Goal: Task Accomplishment & Management: Manage account settings

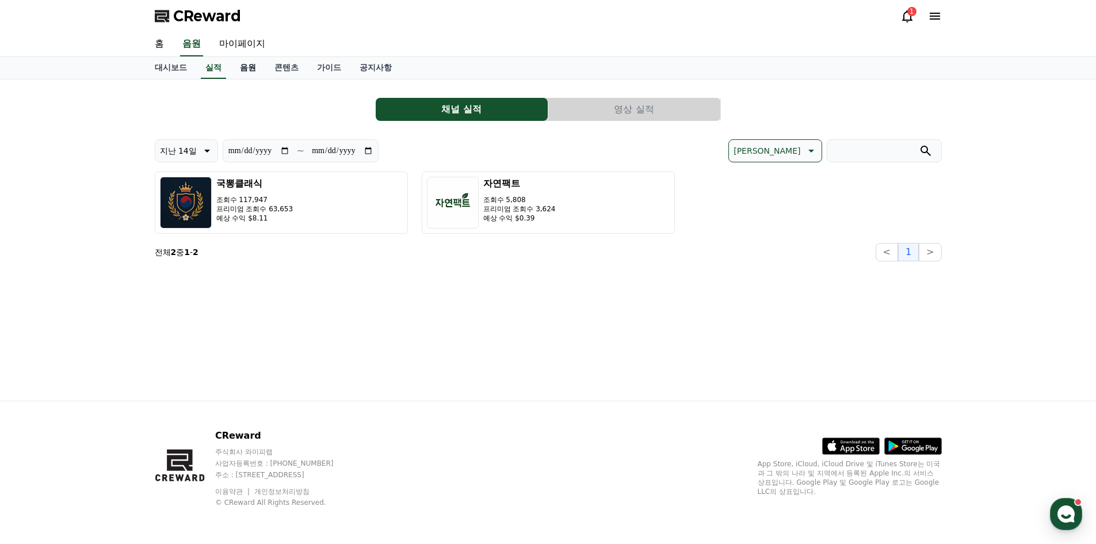
click at [253, 66] on link "음원" at bounding box center [248, 68] width 35 height 22
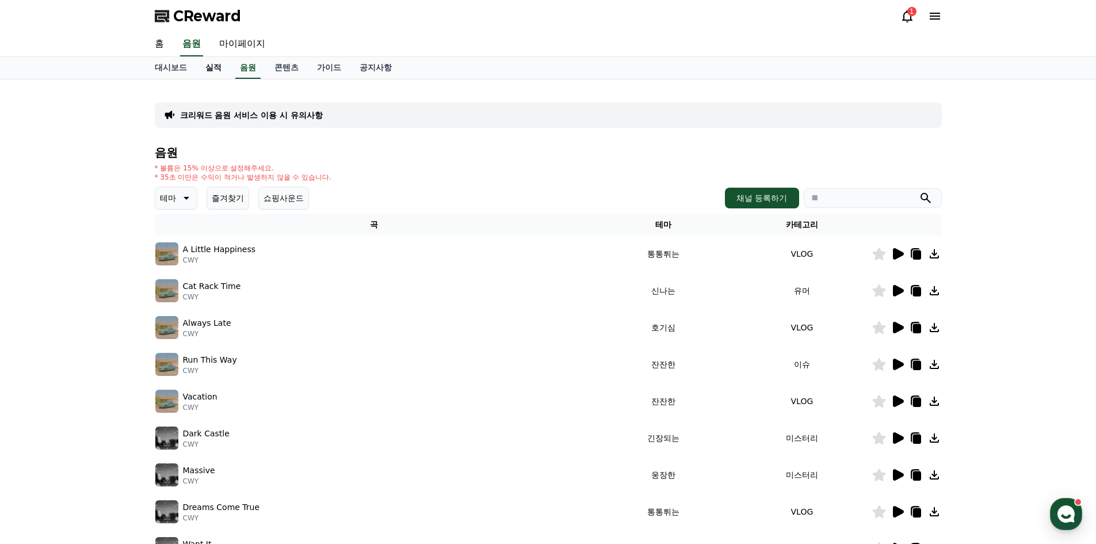
click at [215, 72] on link "실적" at bounding box center [213, 68] width 35 height 22
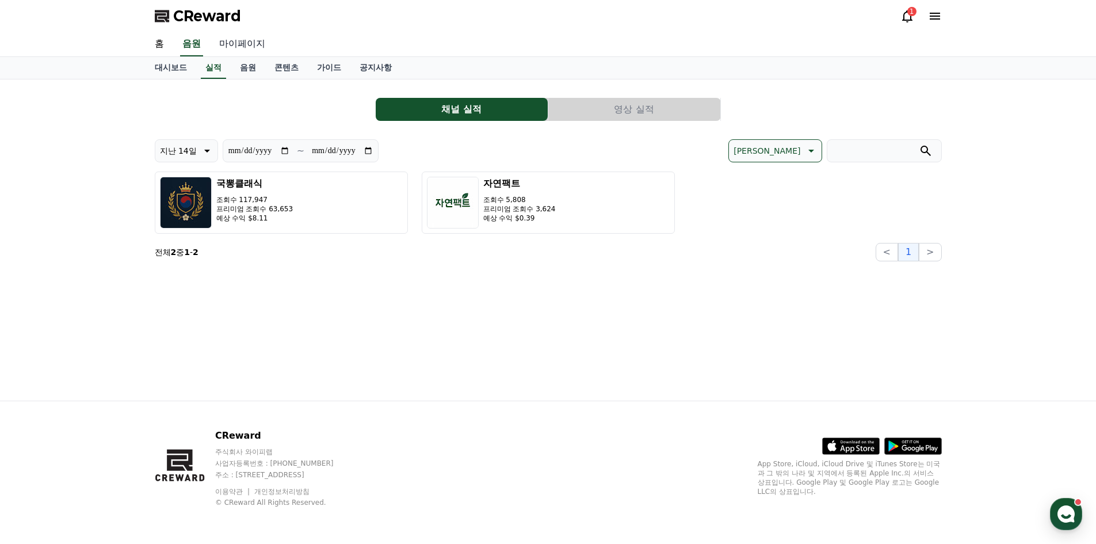
click at [250, 39] on link "마이페이지" at bounding box center [242, 44] width 64 height 24
select select "**********"
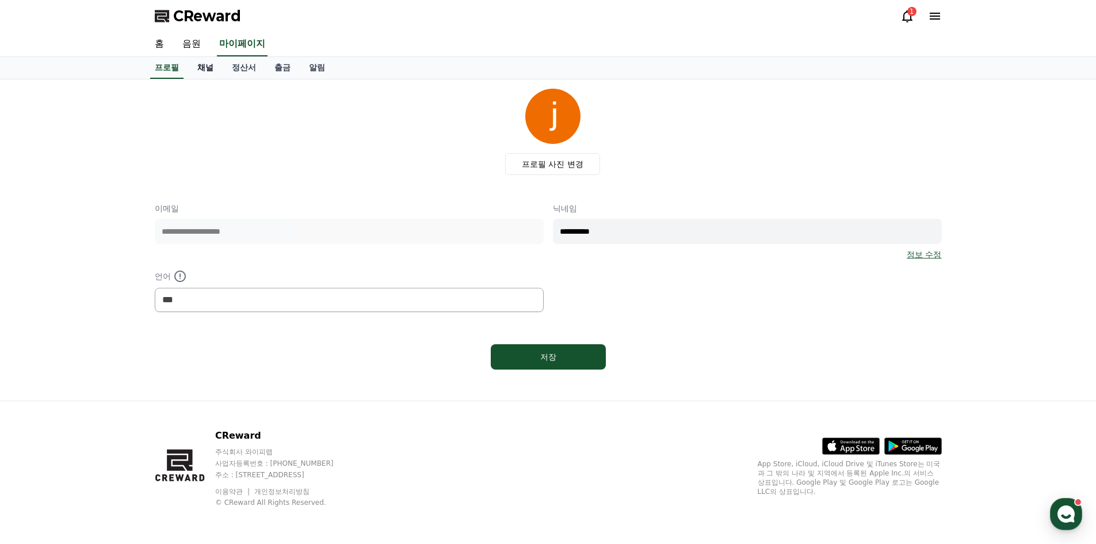
click at [196, 64] on link "채널" at bounding box center [205, 68] width 35 height 22
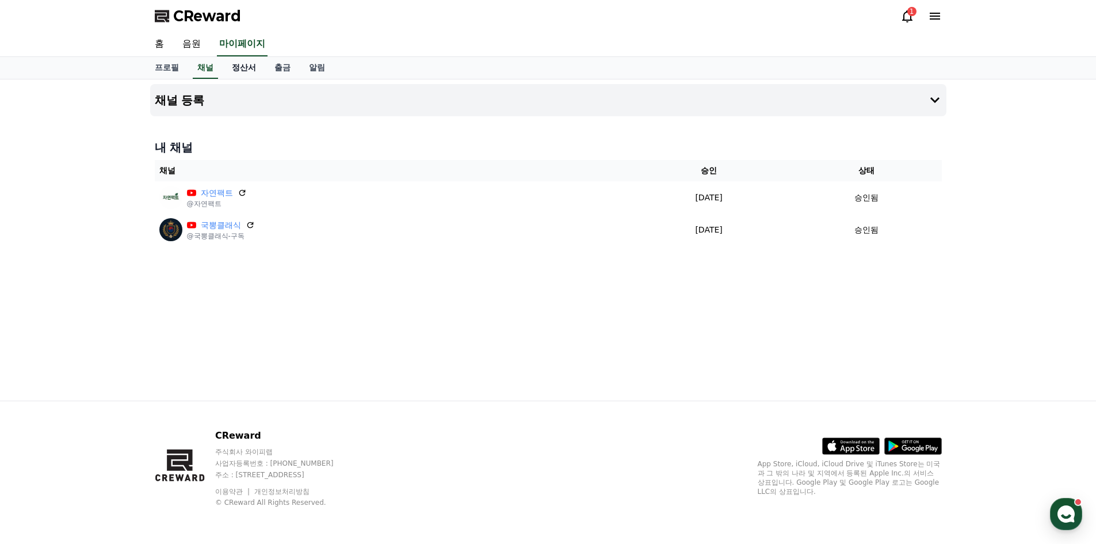
click at [240, 68] on link "정산서" at bounding box center [244, 68] width 43 height 22
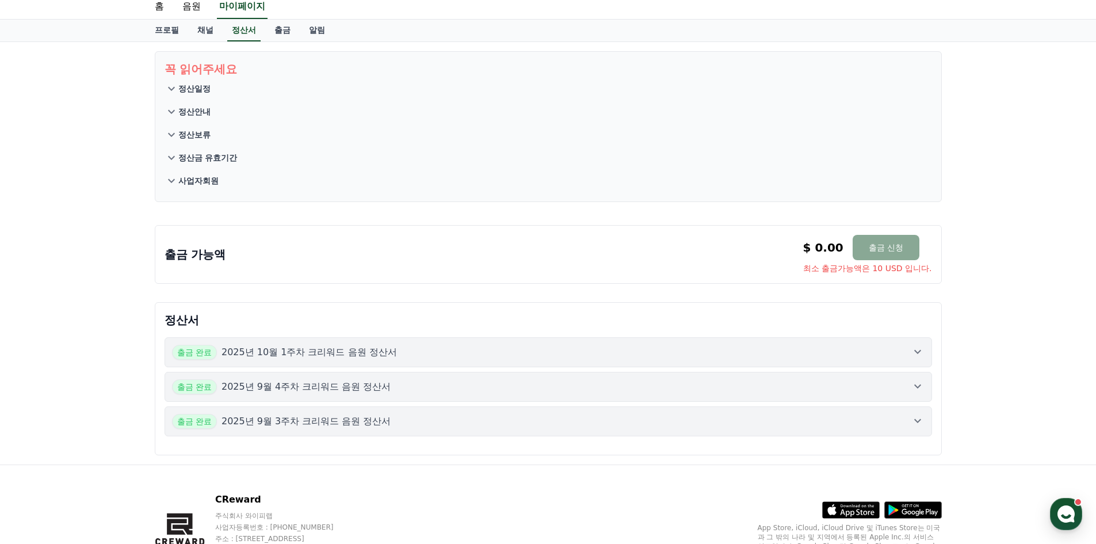
scroll to position [58, 0]
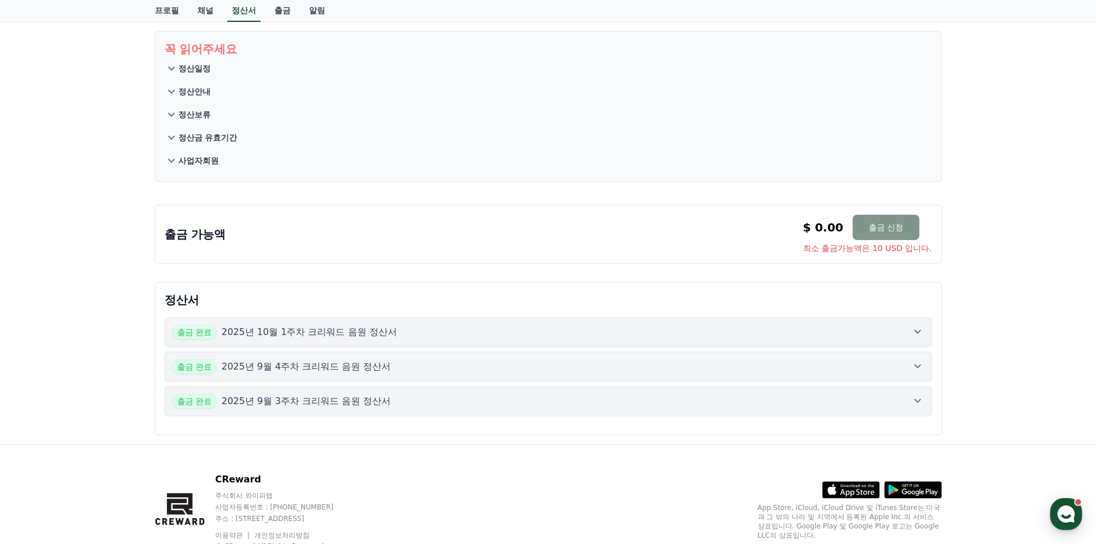
click at [907, 238] on button "출금 신청" at bounding box center [886, 227] width 67 height 25
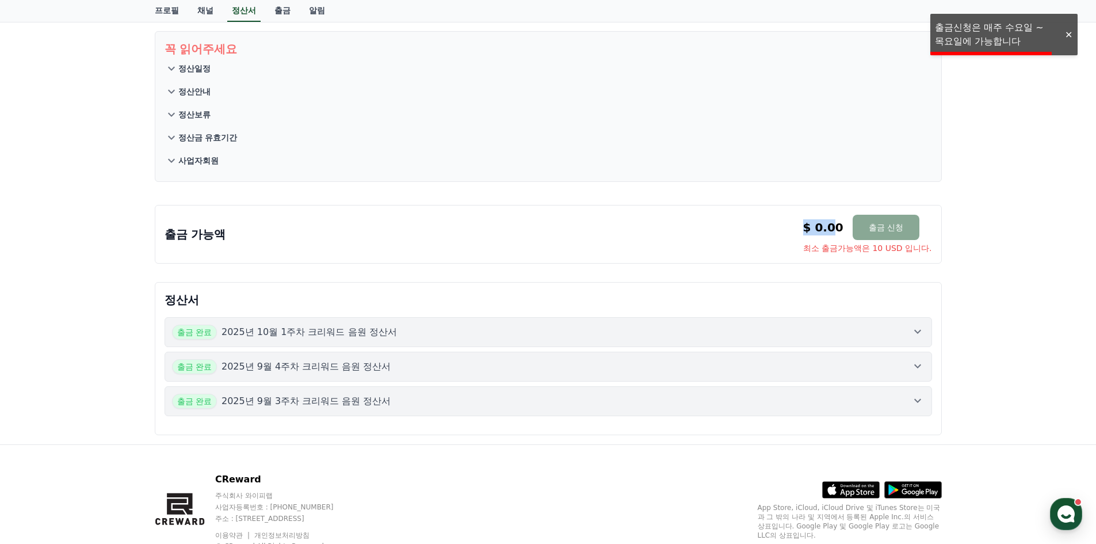
drag, startPoint x: 831, startPoint y: 229, endPoint x: 765, endPoint y: 231, distance: 66.2
click at [765, 231] on div "출금 가능액 $ 0.00 출금 신청 최소 출금가능액은 10 USD 입니다. $ 0.00 출금 신청 최소 출금가능액은 10 USD 입니다." at bounding box center [548, 234] width 767 height 39
click at [660, 246] on div "출금 가능액 $ 0.00 출금 신청 최소 출금가능액은 10 USD 입니다. $ 0.00 출금 신청 최소 출금가능액은 10 USD 입니다." at bounding box center [548, 234] width 767 height 39
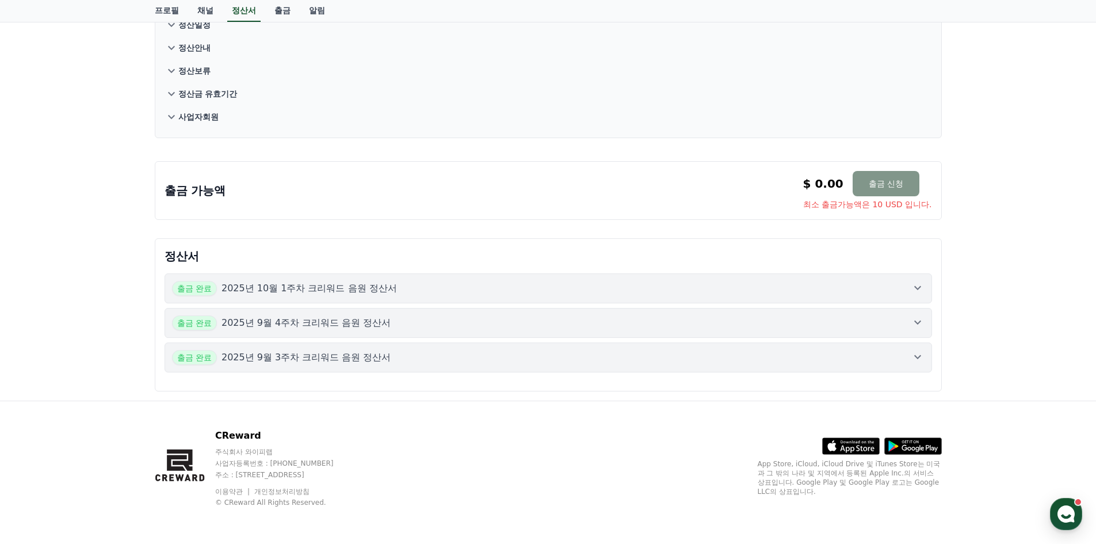
drag, startPoint x: 802, startPoint y: 185, endPoint x: 849, endPoint y: 181, distance: 46.8
click at [849, 181] on div "출금 가능액 $ 0.00 출금 신청 최소 출금가능액은 10 USD 입니다. $ 0.00 출금 신청 최소 출금가능액은 10 USD 입니다." at bounding box center [548, 190] width 767 height 39
click at [750, 189] on div "출금 가능액 $ 0.00 출금 신청 최소 출금가능액은 10 USD 입니다. $ 0.00 출금 신청 최소 출금가능액은 10 USD 입니다." at bounding box center [548, 190] width 767 height 39
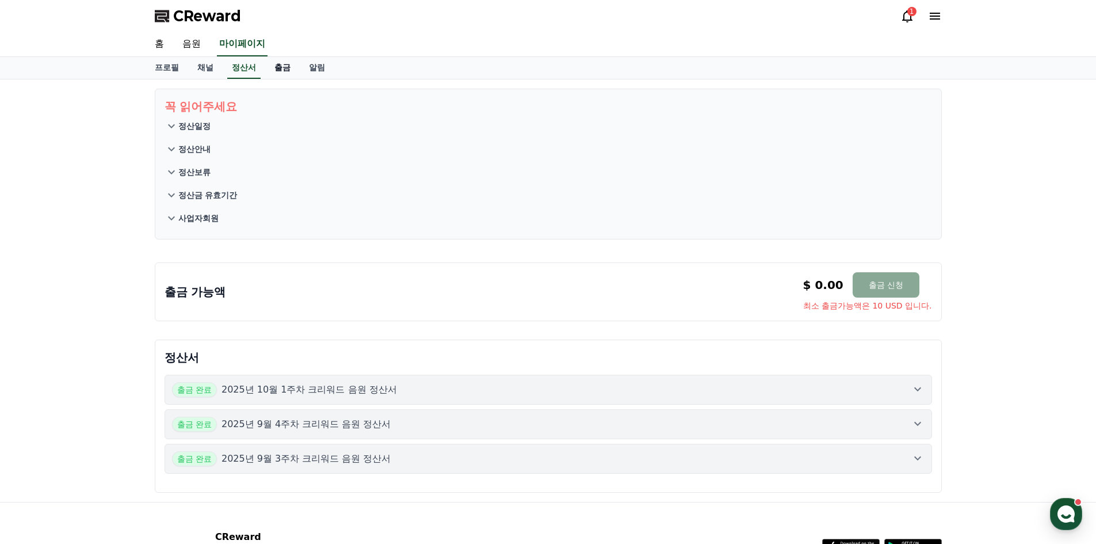
click at [286, 67] on link "출금" at bounding box center [282, 68] width 35 height 22
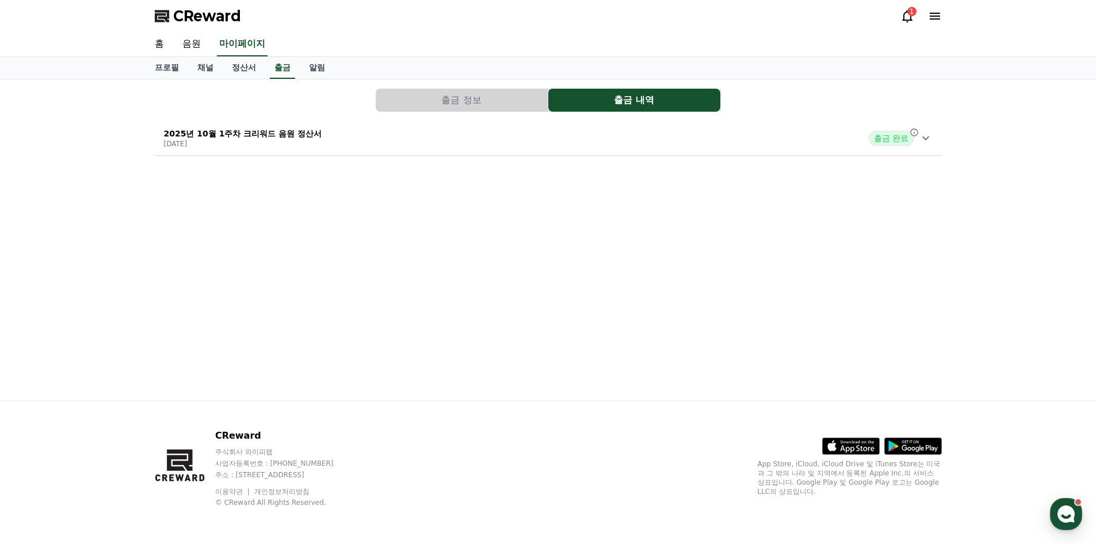
click at [926, 143] on icon at bounding box center [926, 138] width 14 height 14
click at [904, 139] on span "출금 완료" at bounding box center [891, 138] width 45 height 15
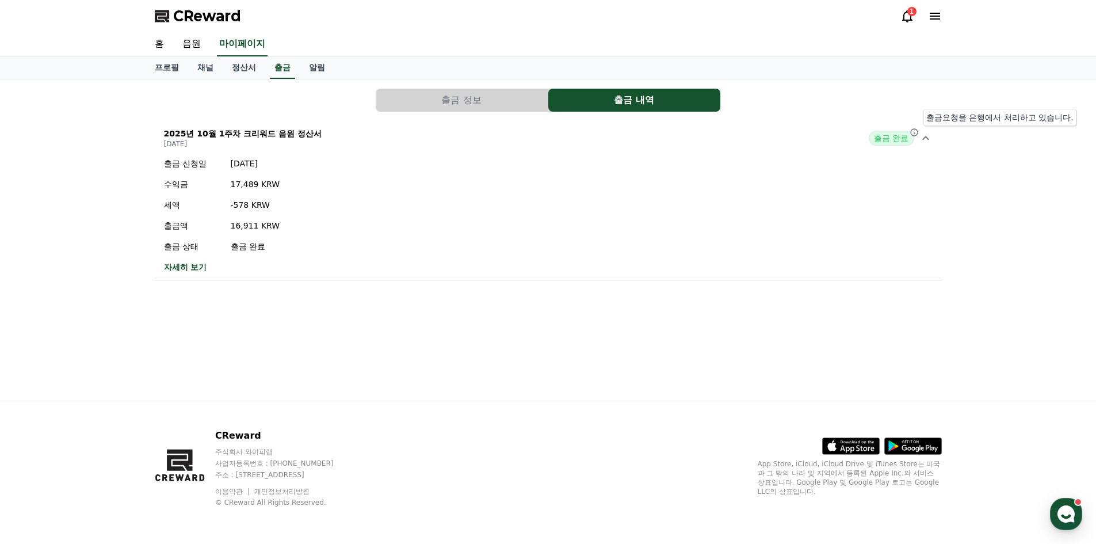
click at [918, 132] on icon at bounding box center [914, 132] width 9 height 9
click at [216, 67] on link "채널" at bounding box center [205, 68] width 35 height 22
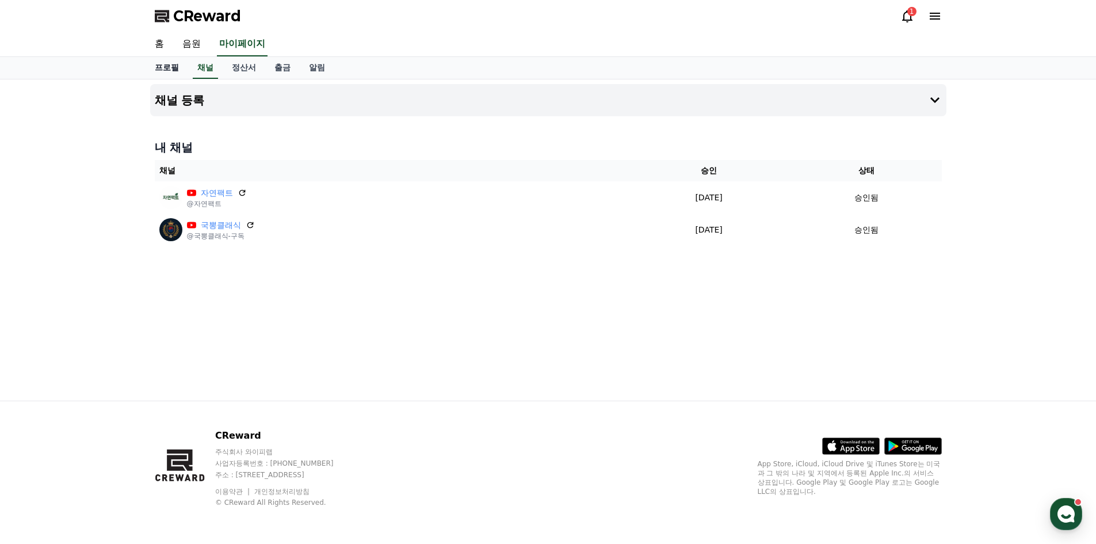
click at [170, 63] on link "프로필" at bounding box center [167, 68] width 43 height 22
select select "**********"
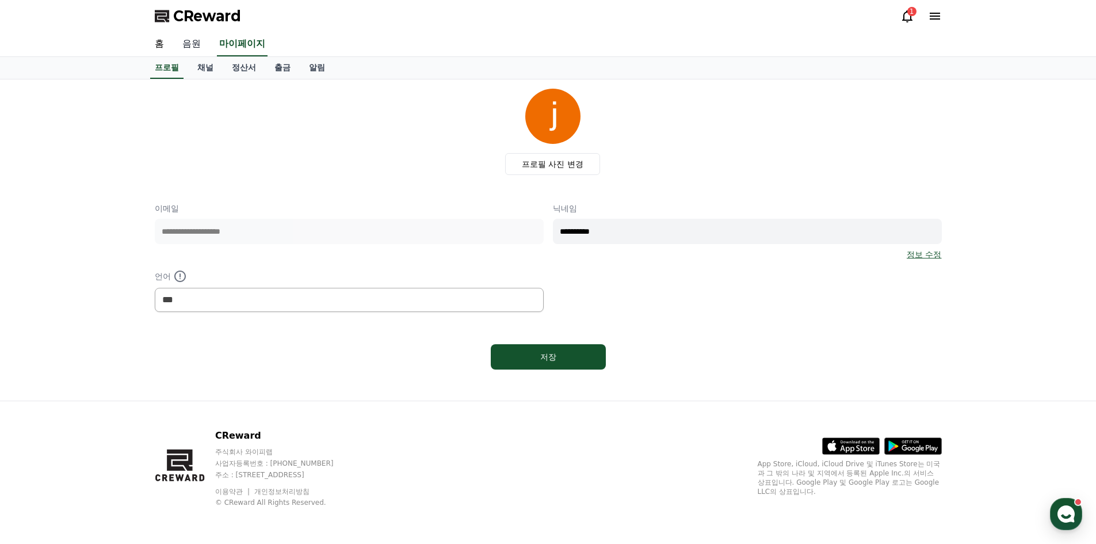
click at [188, 35] on link "음원" at bounding box center [191, 44] width 37 height 24
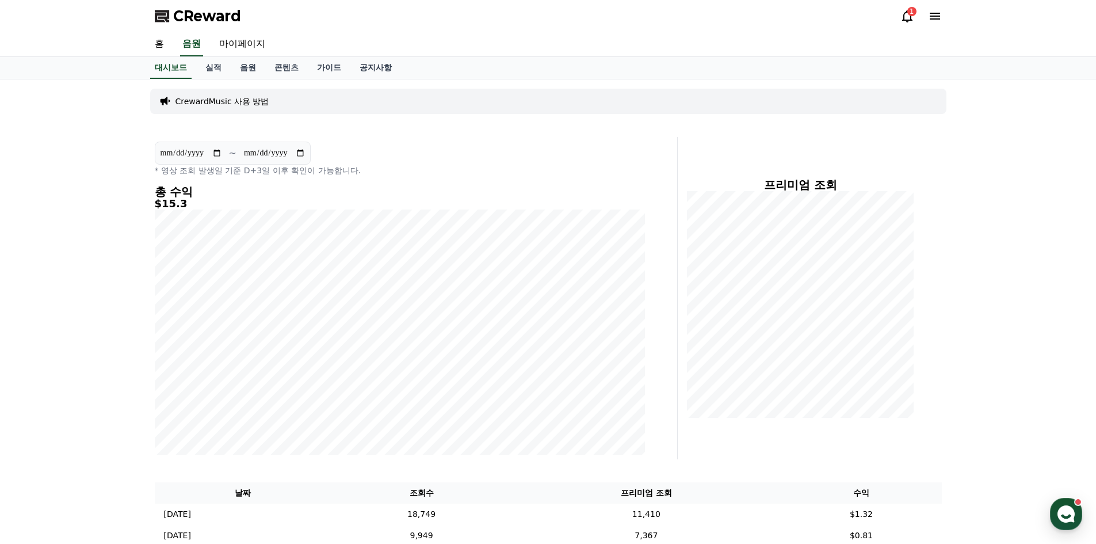
click at [205, 152] on input "**********" at bounding box center [191, 153] width 62 height 13
click at [210, 153] on input "**********" at bounding box center [191, 153] width 62 height 13
click at [217, 152] on input "**********" at bounding box center [191, 153] width 62 height 13
type input "**********"
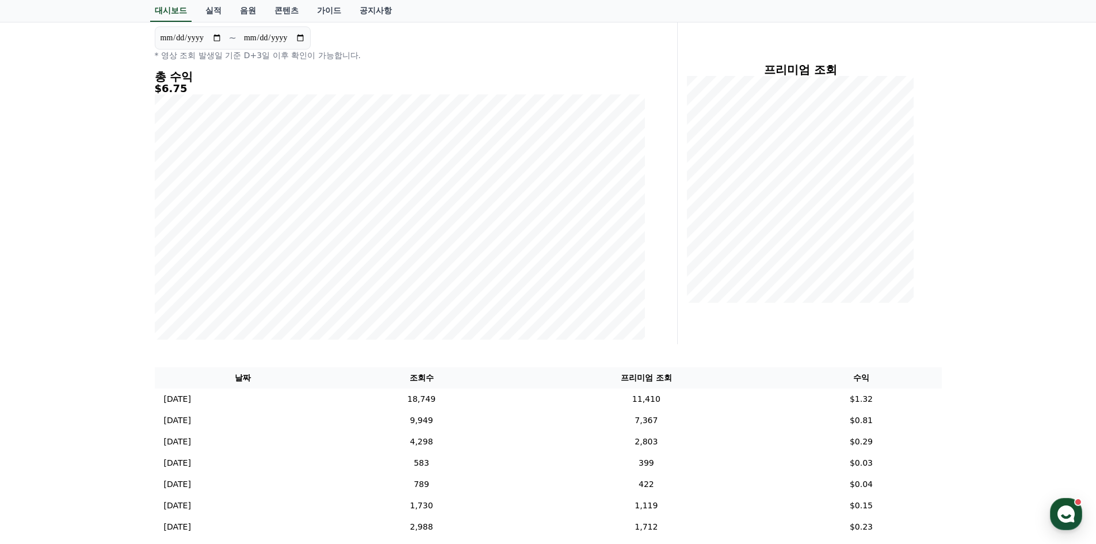
scroll to position [173, 0]
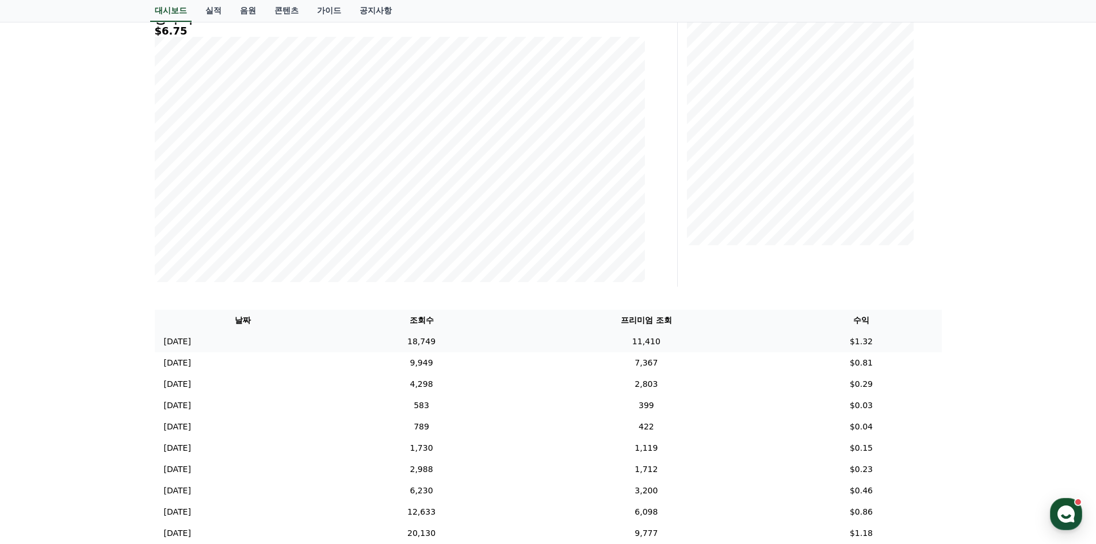
click at [234, 343] on td "2025-10-11 10/11" at bounding box center [243, 341] width 177 height 21
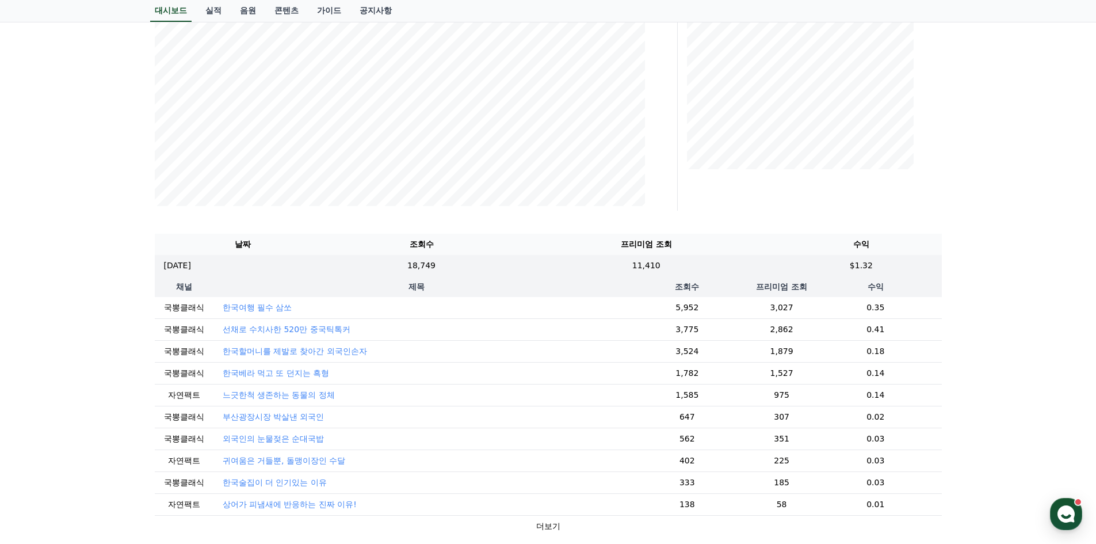
scroll to position [230, 0]
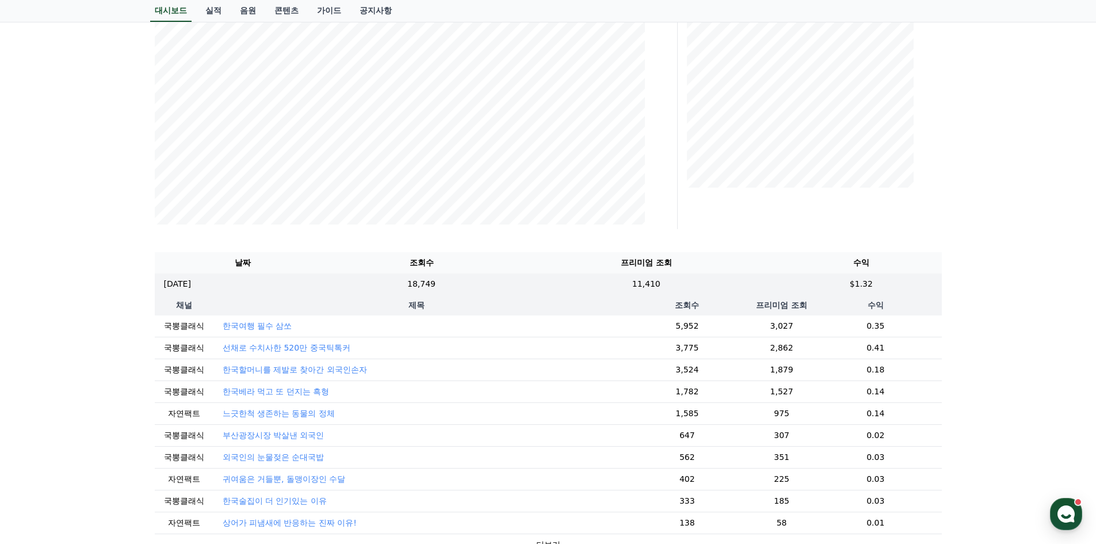
click at [862, 264] on th "수익" at bounding box center [861, 262] width 161 height 21
click at [906, 216] on div "프리미엄 조회" at bounding box center [814, 68] width 264 height 322
click at [673, 284] on td "11,410" at bounding box center [645, 283] width 269 height 21
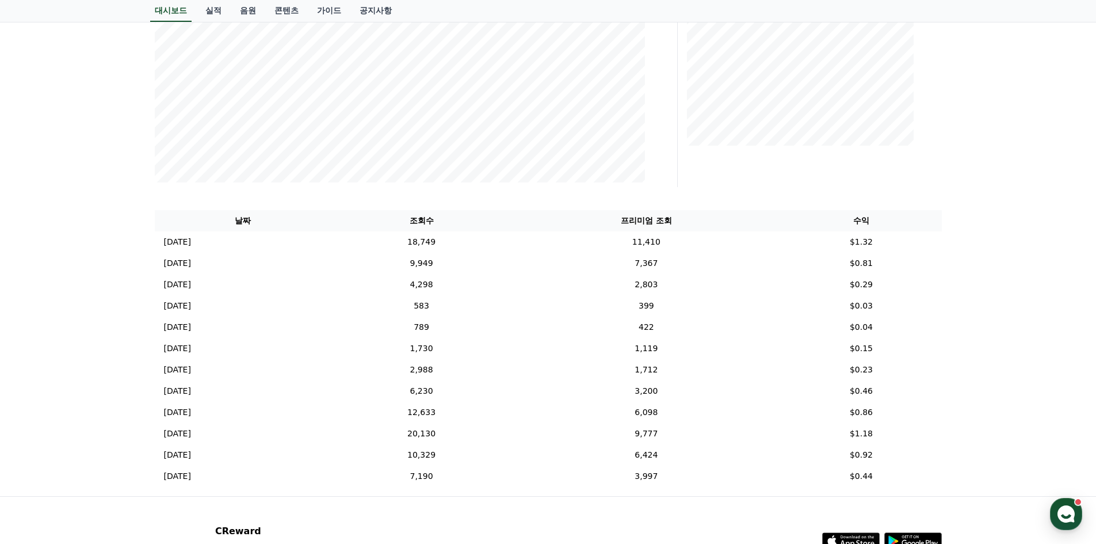
scroll to position [173, 0]
